Goal: Communication & Community: Participate in discussion

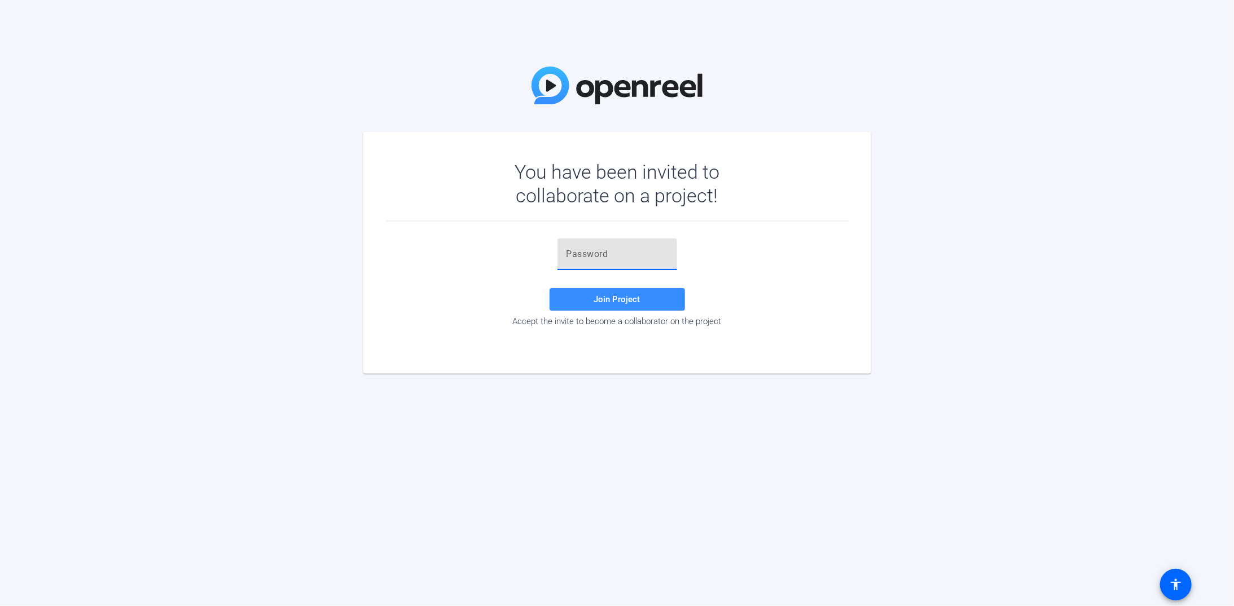
paste input "XP7ajn"
type input "XP7ajn"
click at [624, 298] on span "Join Project" at bounding box center [617, 299] width 46 height 10
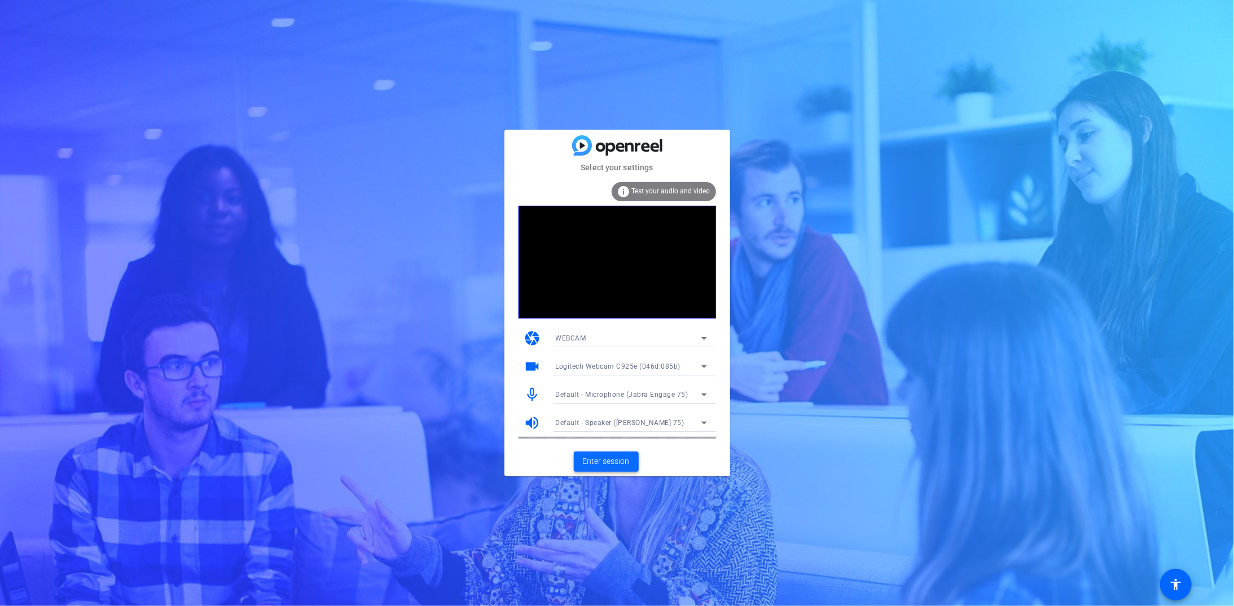
click at [627, 456] on span "Enter session" at bounding box center [606, 462] width 47 height 12
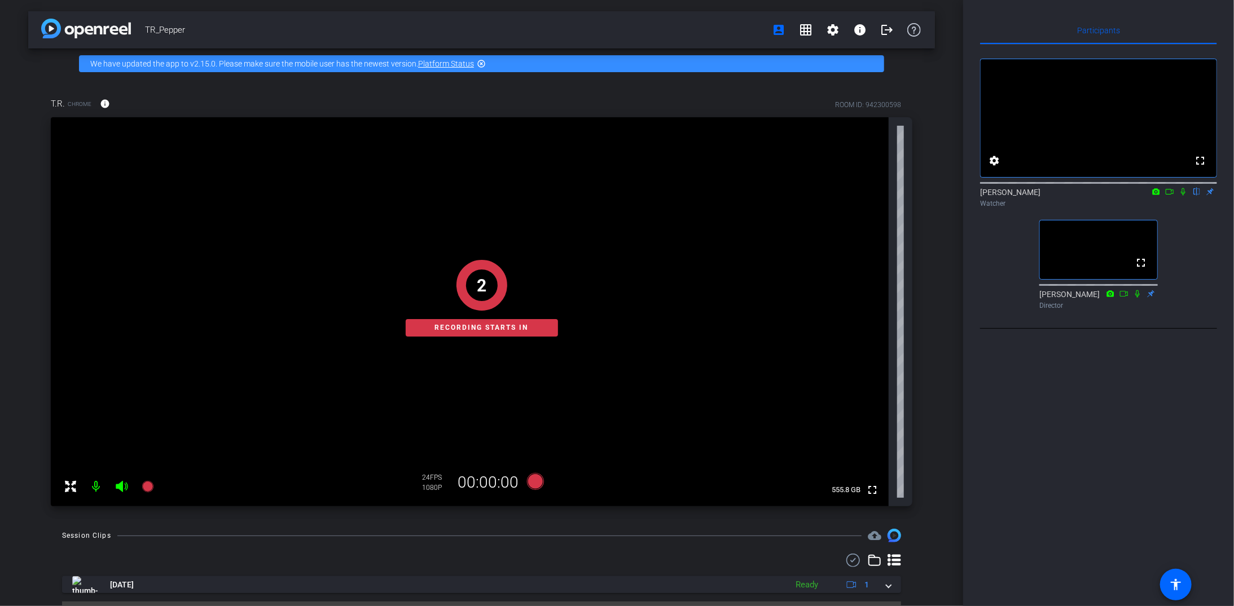
click at [1183, 196] on icon at bounding box center [1182, 192] width 9 height 8
click at [1169, 196] on icon at bounding box center [1169, 192] width 9 height 8
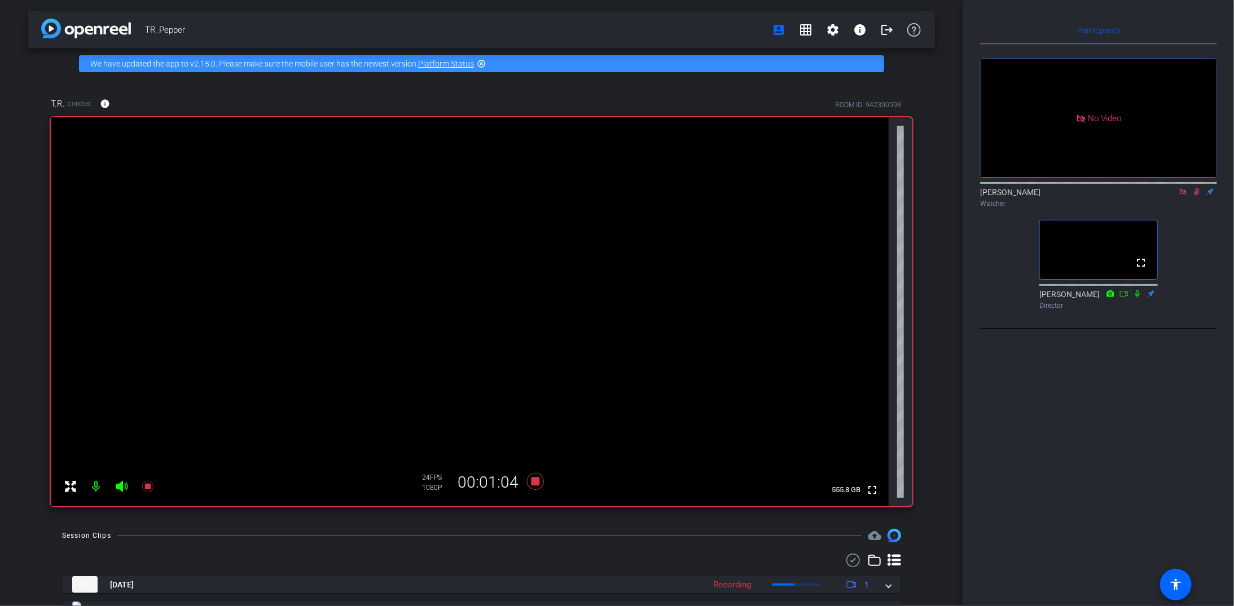
click at [1196, 196] on icon at bounding box center [1197, 191] width 6 height 7
click at [1197, 196] on icon at bounding box center [1196, 192] width 9 height 8
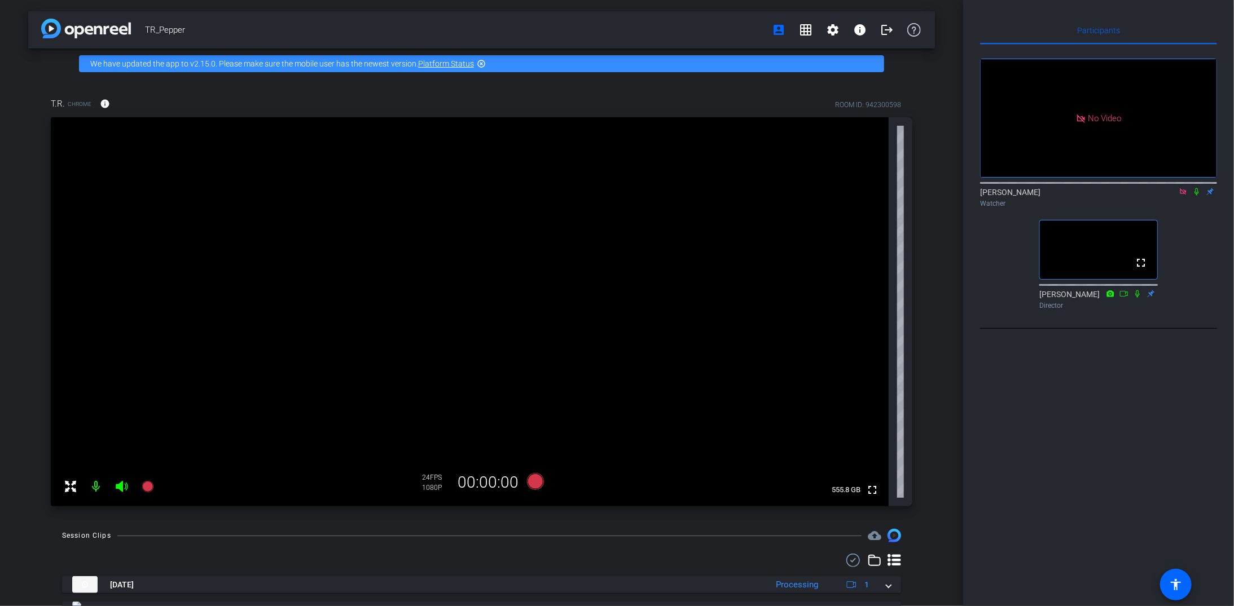
click at [1183, 196] on icon at bounding box center [1182, 192] width 9 height 8
